Goal: Information Seeking & Learning: Learn about a topic

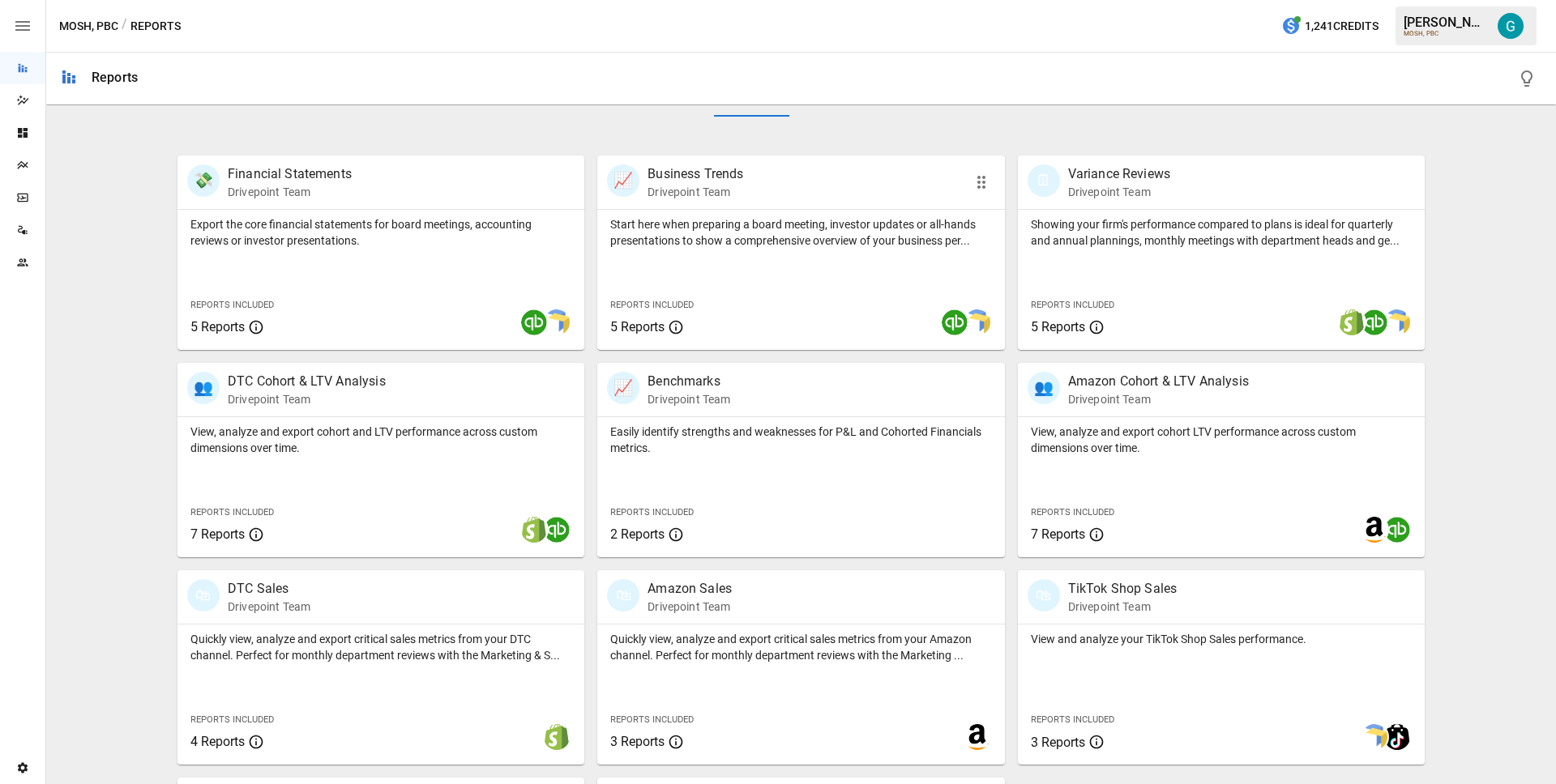
scroll to position [471, 0]
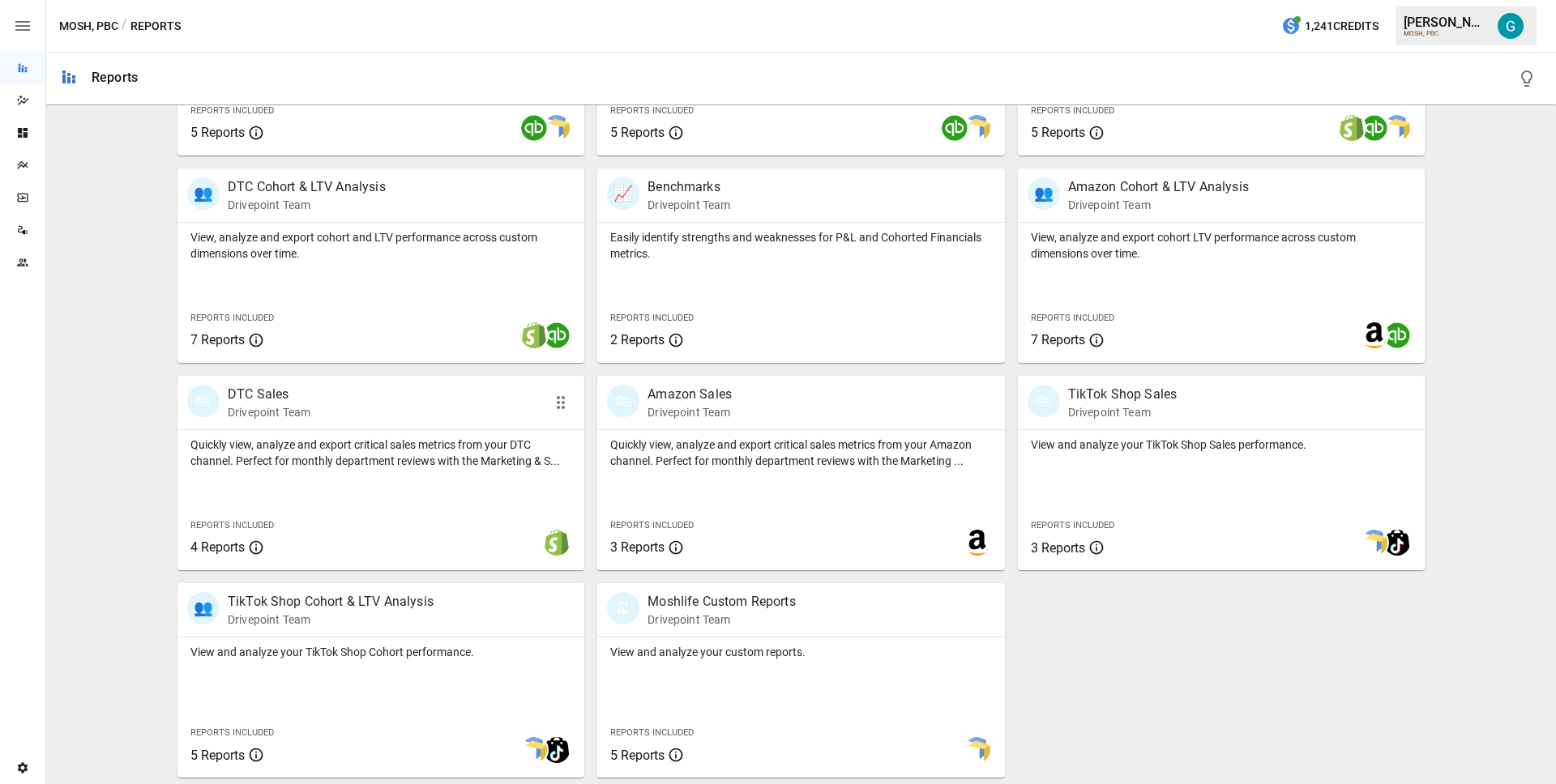
click at [309, 475] on div "Quickly view, analyze and export critical sales metrics from your DTC channel. …" at bounding box center [381, 500] width 407 height 140
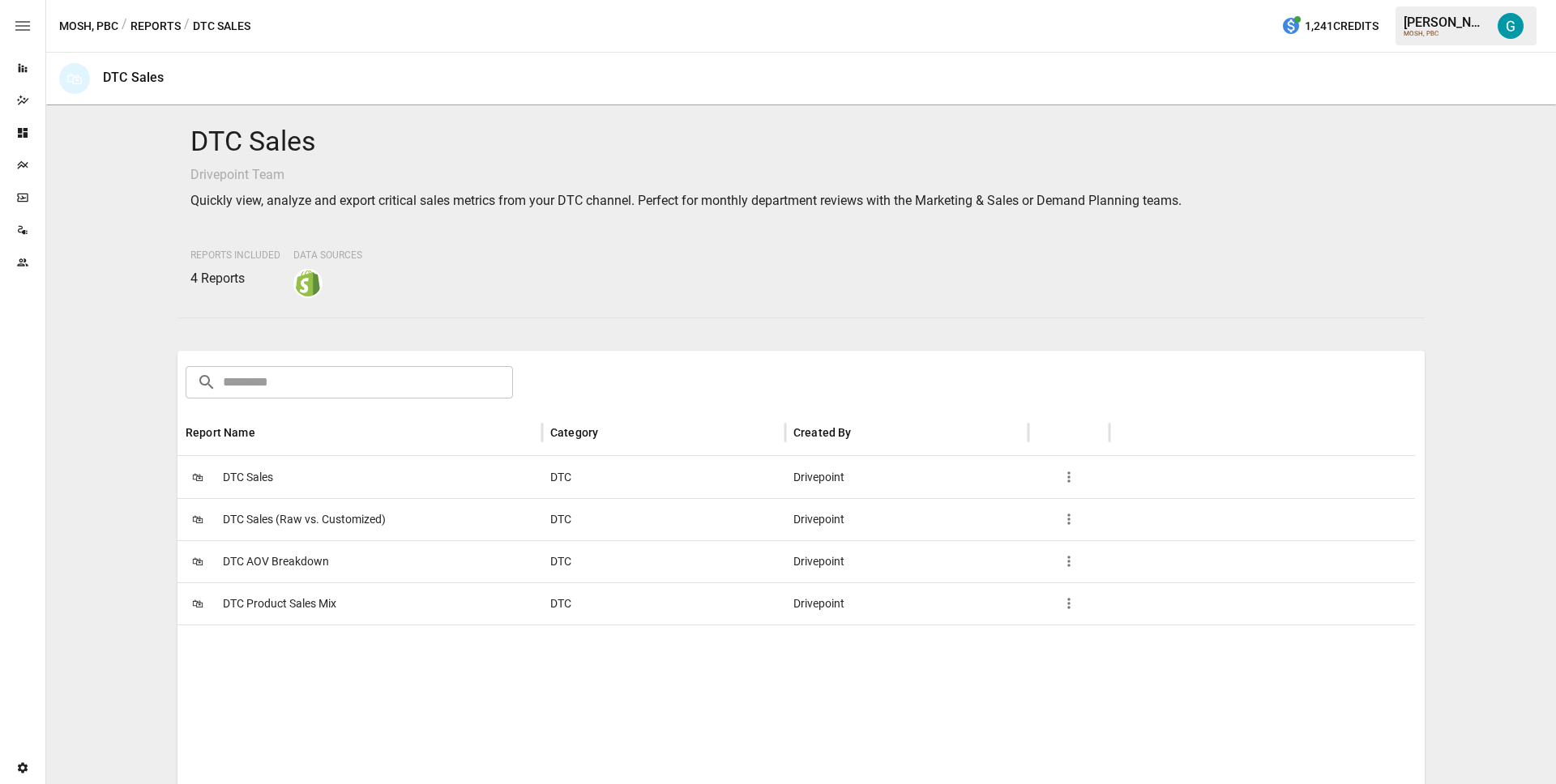
click at [283, 477] on div "🛍 DTC Sales" at bounding box center [360, 477] width 364 height 42
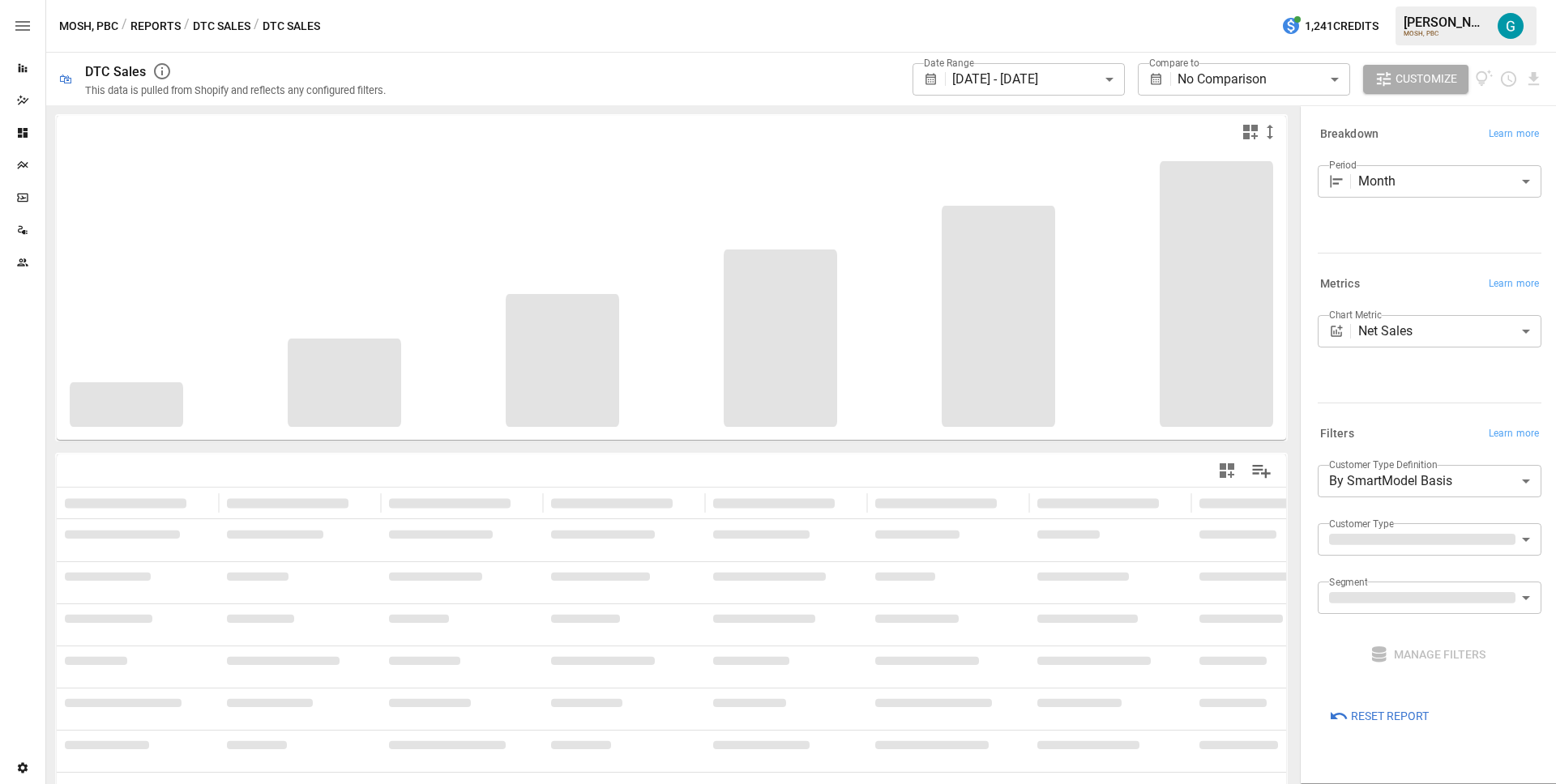
click at [217, 21] on button "DTC Sales" at bounding box center [221, 26] width 58 height 20
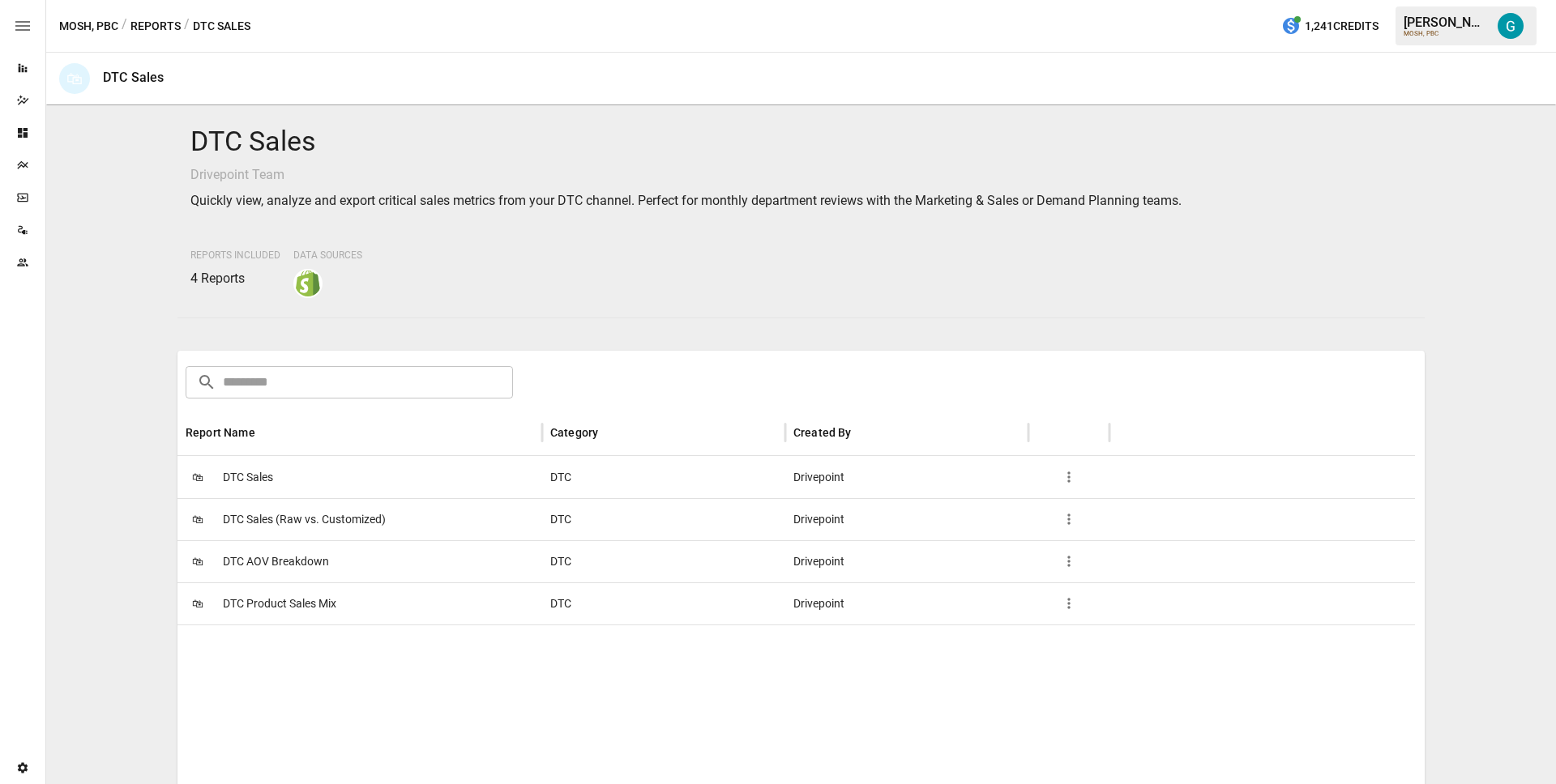
click at [301, 610] on span "DTC Product Sales Mix" at bounding box center [279, 604] width 113 height 41
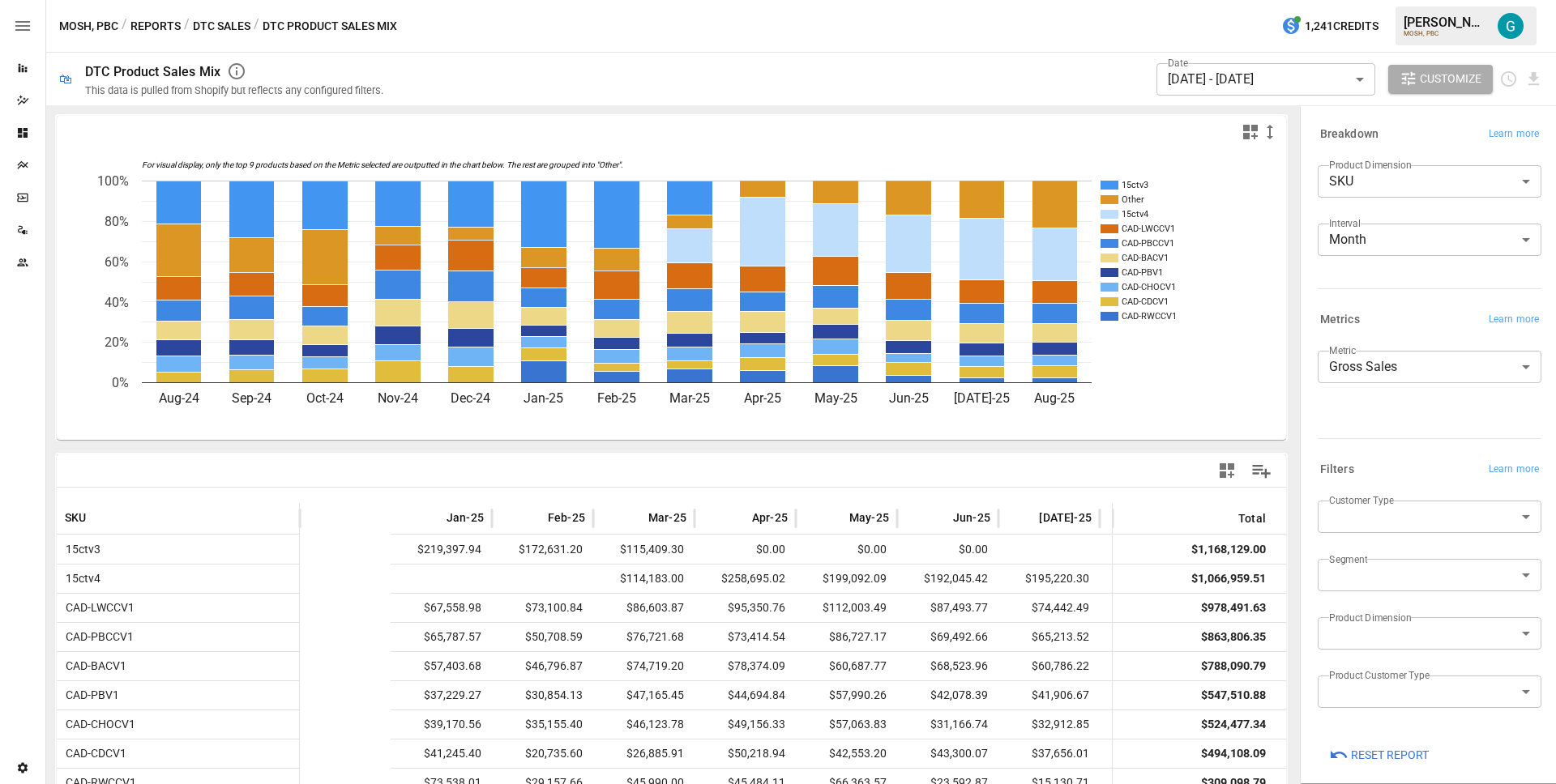
scroll to position [0, 517]
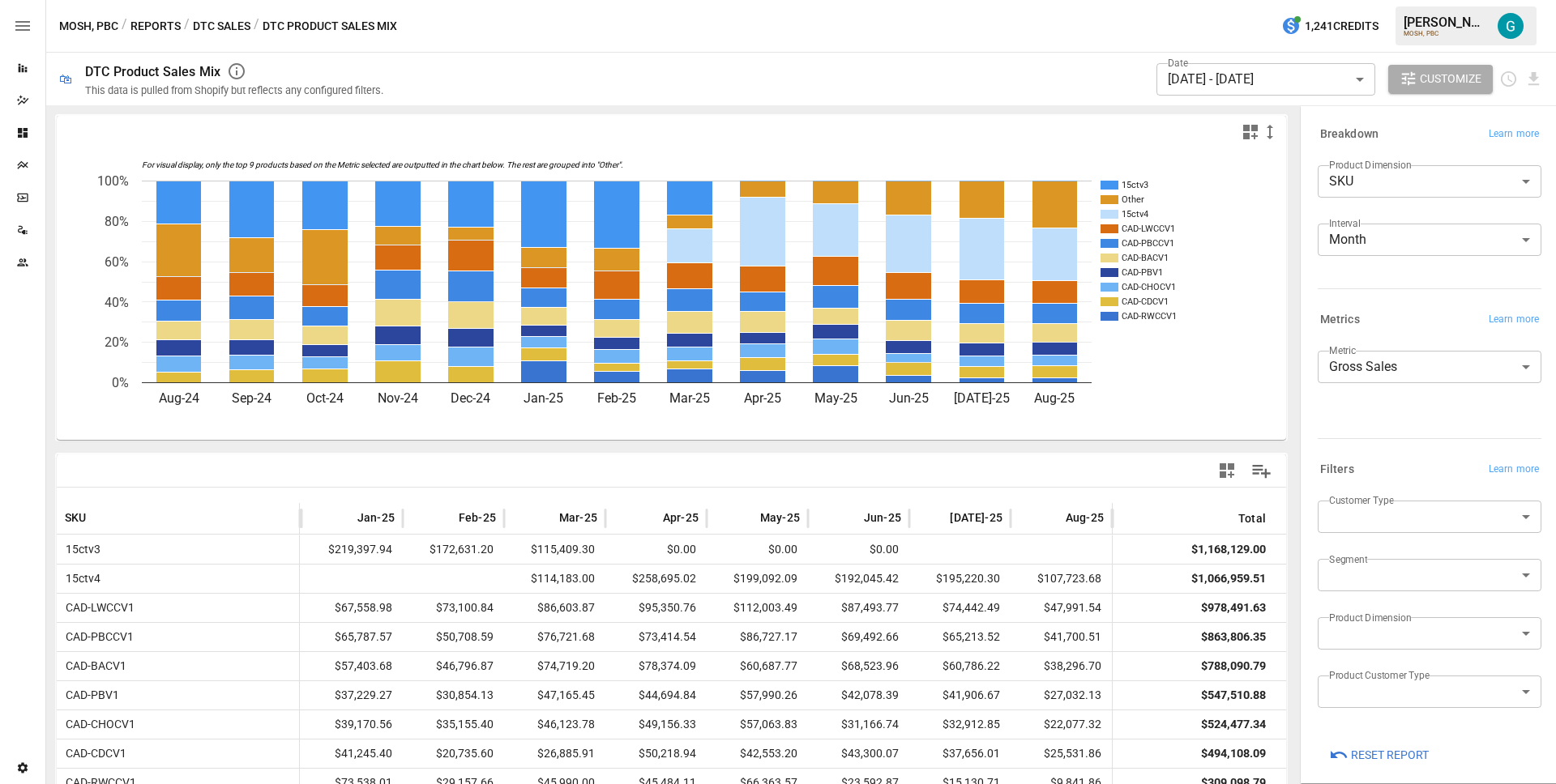
click at [1076, 11] on div "MOSH, PBC / Reports / DTC Sales / DTC Product Sales Mix 1,241 Credits [PERSON_N…" at bounding box center [800, 26] width 1509 height 52
